Goal: Task Accomplishment & Management: Manage account settings

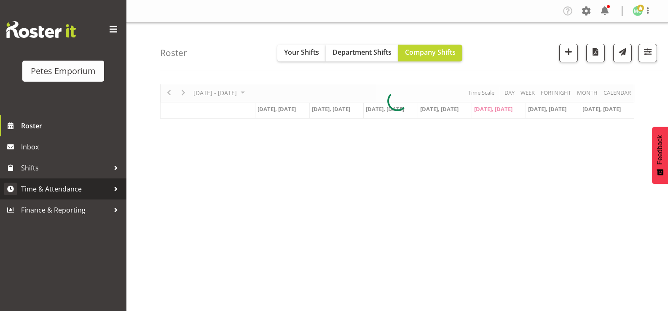
click at [81, 191] on span "Time & Attendance" at bounding box center [65, 189] width 88 height 13
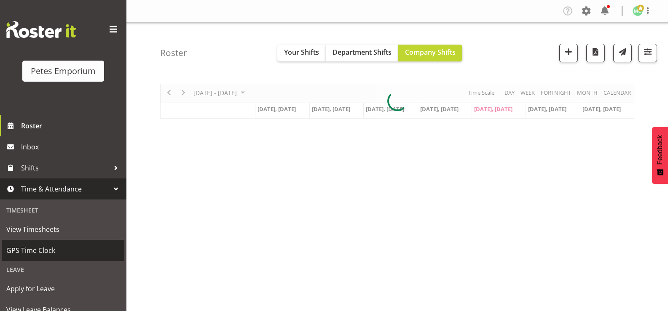
click at [61, 246] on span "GPS Time Clock" at bounding box center [63, 250] width 114 height 13
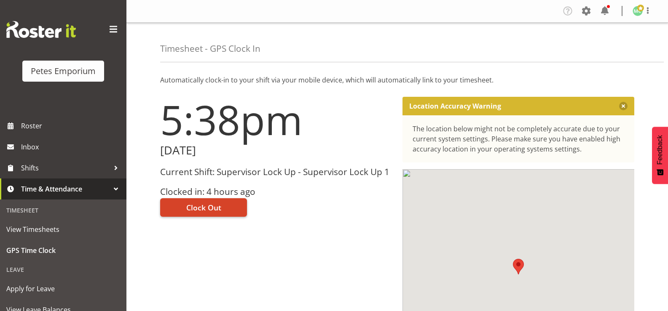
click at [230, 205] on button "Clock Out" at bounding box center [203, 207] width 87 height 19
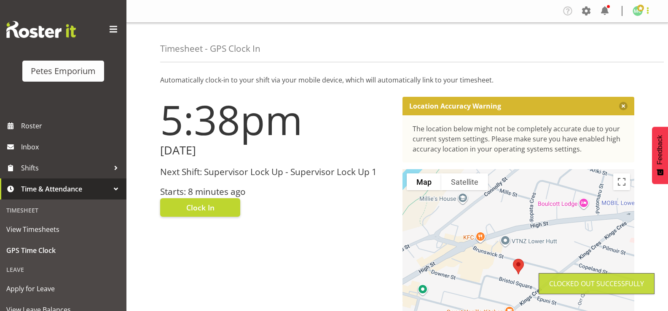
click at [645, 12] on span at bounding box center [647, 10] width 10 height 10
click at [629, 46] on link "Log Out" at bounding box center [612, 44] width 81 height 15
